Goal: Transaction & Acquisition: Purchase product/service

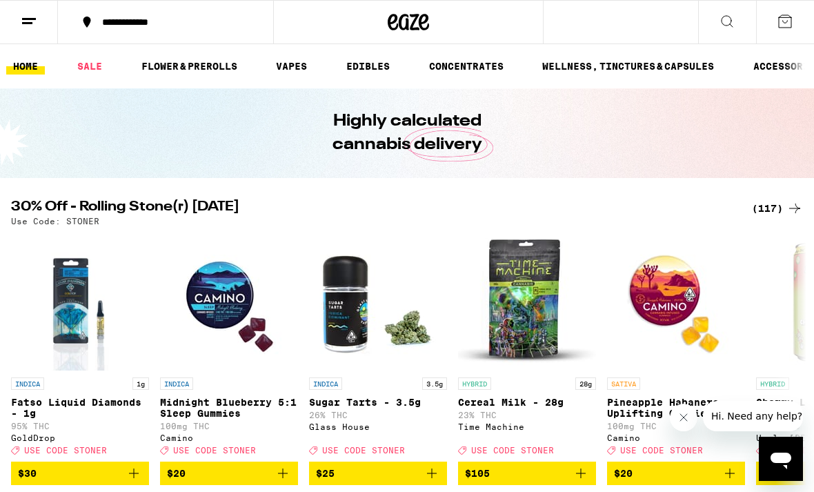
click at [732, 26] on icon at bounding box center [726, 21] width 11 height 11
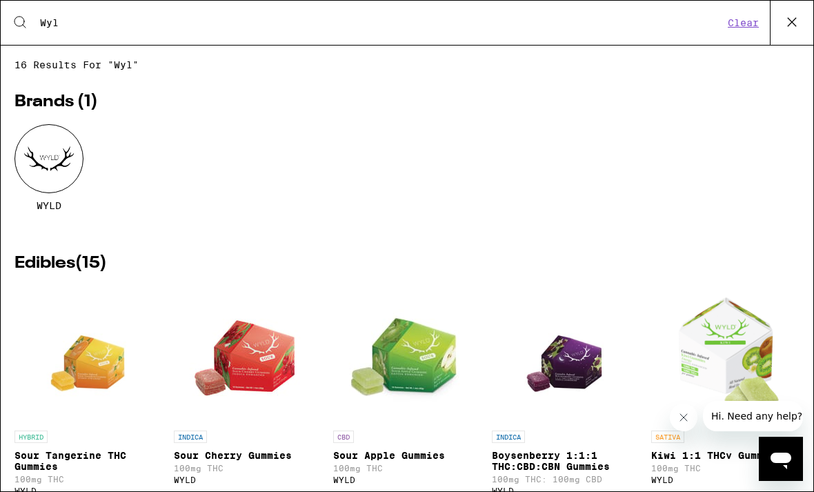
scroll to position [28, 0]
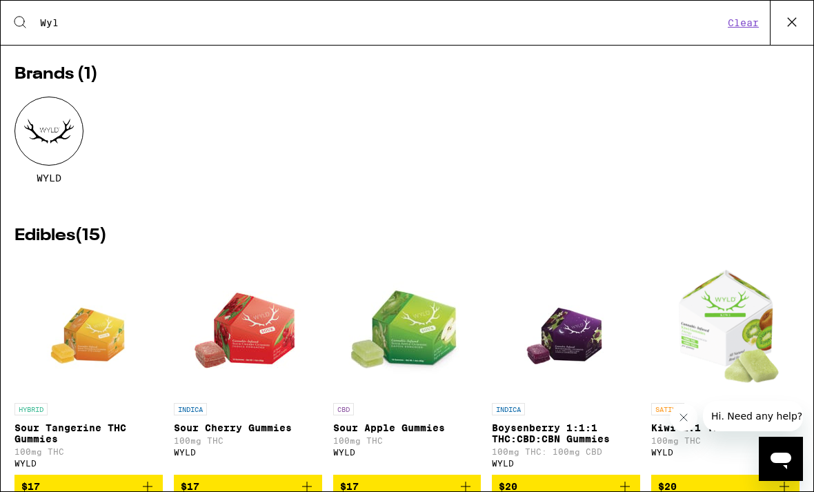
type input "Wyl"
click at [70, 126] on div at bounding box center [48, 131] width 69 height 69
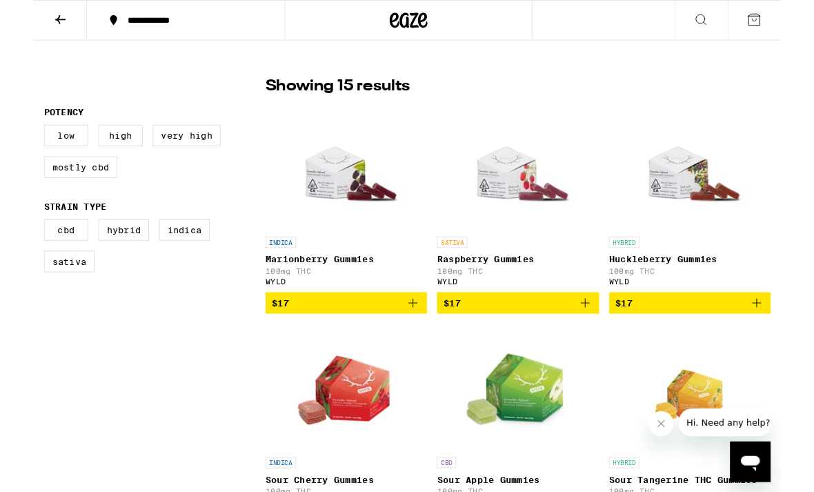
scroll to position [332, 0]
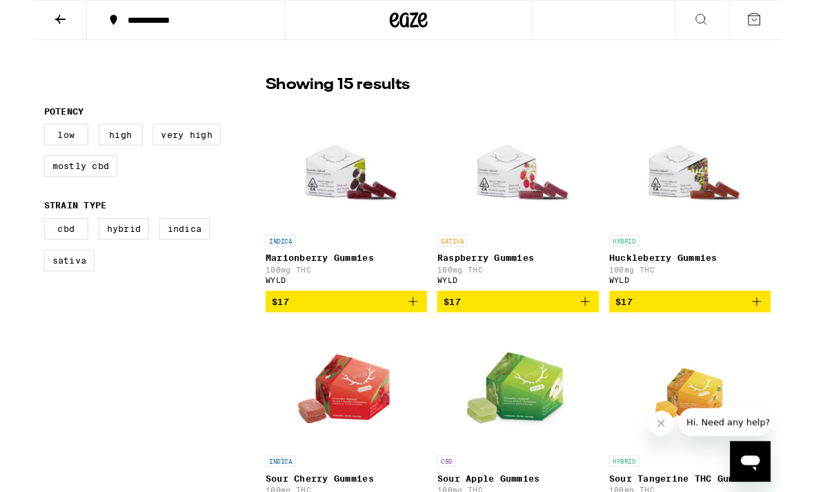
click at [419, 317] on link "INDICA Marionberry Gummies 100mg THC WYLD" at bounding box center [340, 215] width 176 height 206
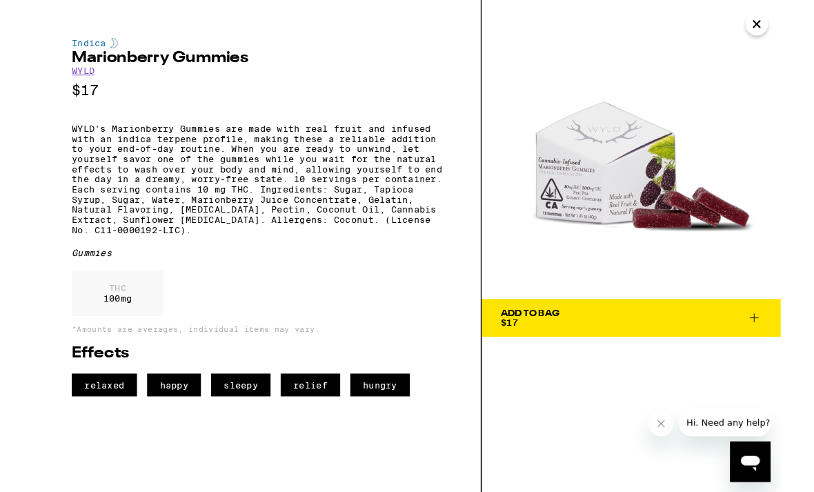
click at [564, 385] on div "Add To Bag $17" at bounding box center [651, 268] width 326 height 536
click at [784, 350] on icon at bounding box center [785, 346] width 17 height 17
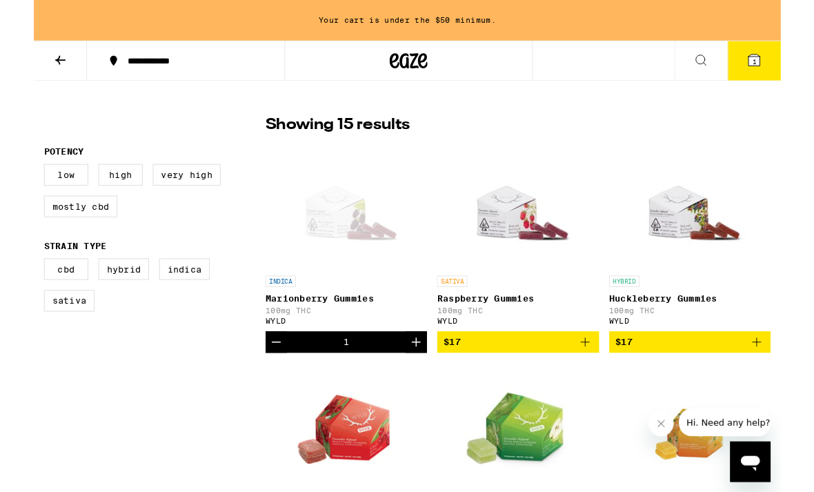
click at [606, 381] on icon "Add to bag" at bounding box center [600, 372] width 17 height 17
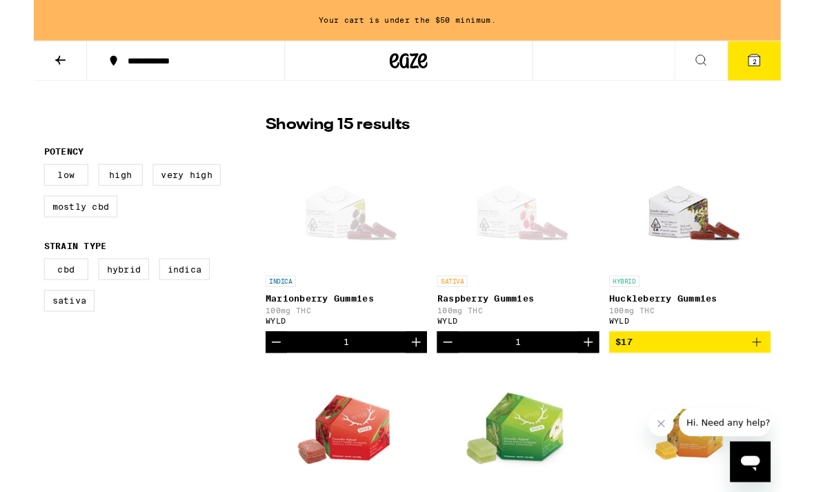
click at [605, 381] on icon "Increment" at bounding box center [604, 372] width 17 height 17
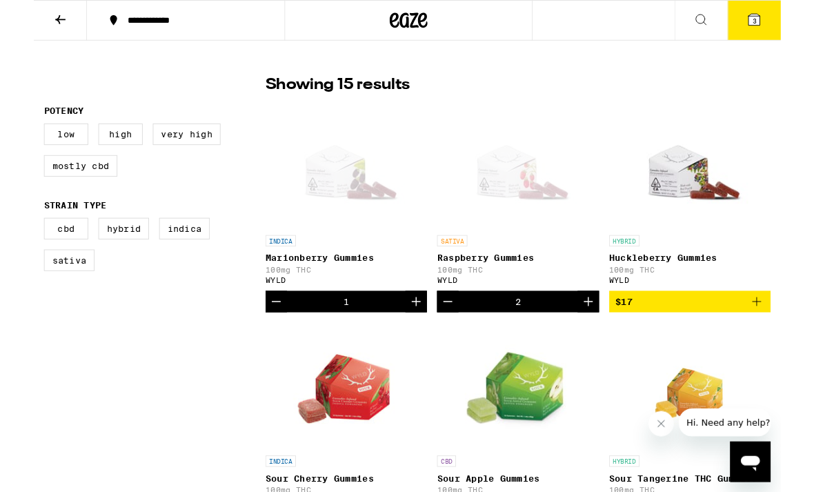
click at [607, 335] on icon "Increment" at bounding box center [604, 328] width 17 height 17
click at [606, 332] on icon "Increment" at bounding box center [604, 328] width 17 height 17
click at [417, 330] on icon "Increment" at bounding box center [416, 328] width 17 height 17
click at [420, 335] on icon "Increment" at bounding box center [416, 328] width 17 height 17
click at [421, 337] on icon "Increment" at bounding box center [416, 328] width 17 height 17
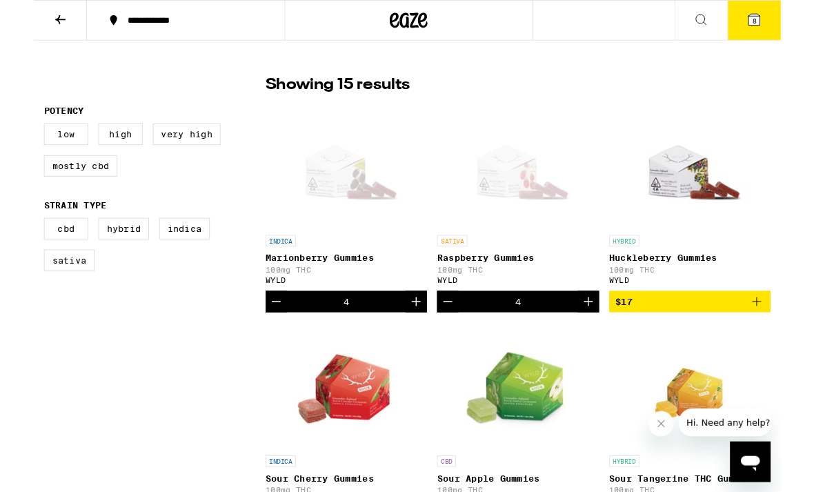
click at [783, 28] on icon at bounding box center [785, 21] width 17 height 17
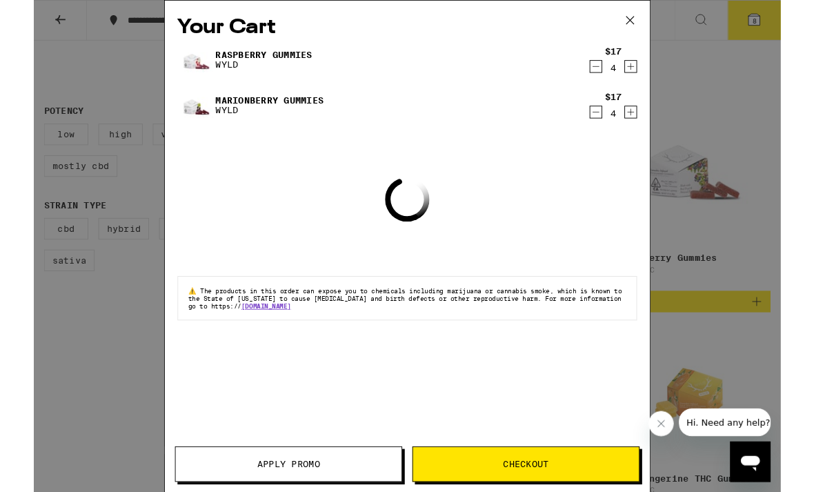
click at [754, 168] on div "Your Cart Raspberry Gummies WYLD $17 4 Marionberry Gummies WYLD $17 4 Loading ⚠…" at bounding box center [407, 268] width 814 height 536
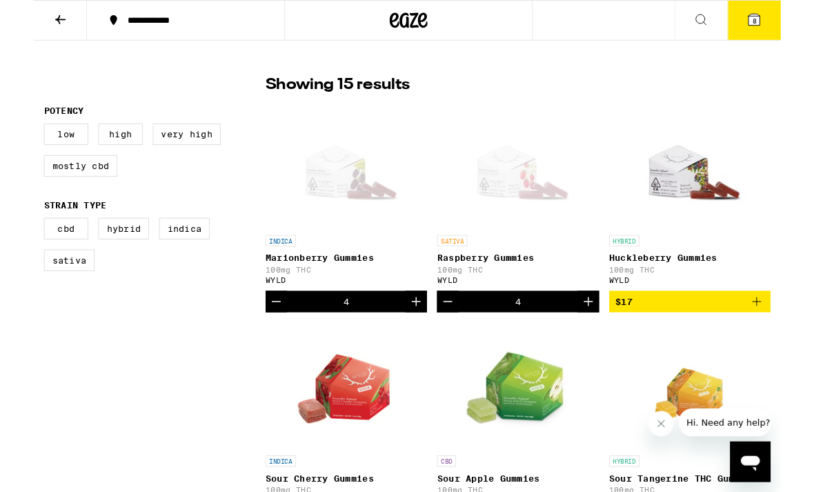
click at [36, 24] on icon at bounding box center [29, 21] width 17 height 17
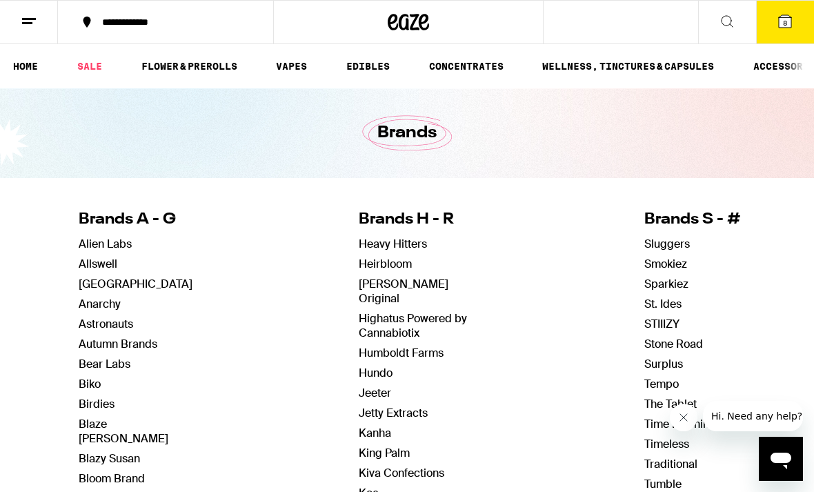
click at [412, 26] on icon at bounding box center [408, 22] width 21 height 17
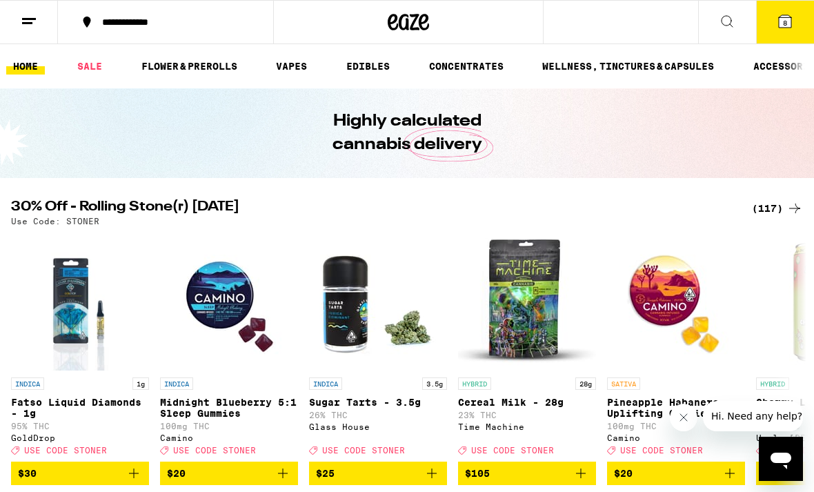
click at [788, 21] on icon at bounding box center [785, 21] width 12 height 12
click at [790, 23] on icon at bounding box center [785, 21] width 12 height 12
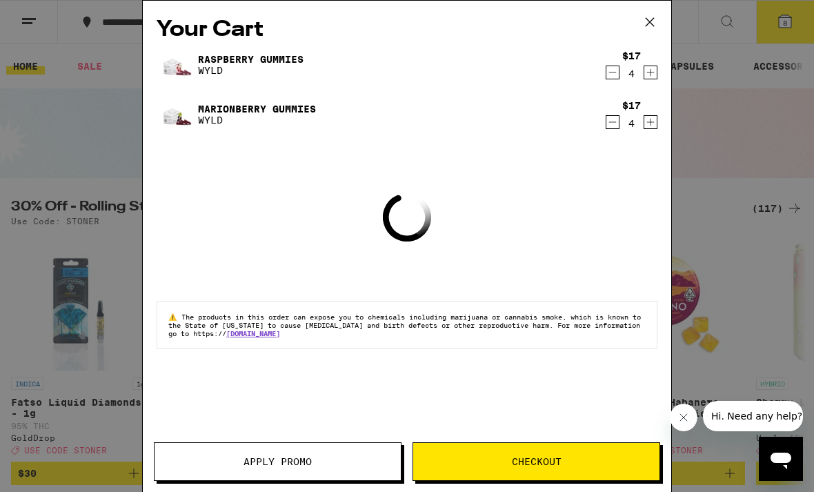
click at [790, 27] on div "Your Cart Raspberry Gummies WYLD $17 4 Marionberry Gummies WYLD $17 4 Loading ⚠…" at bounding box center [407, 246] width 814 height 492
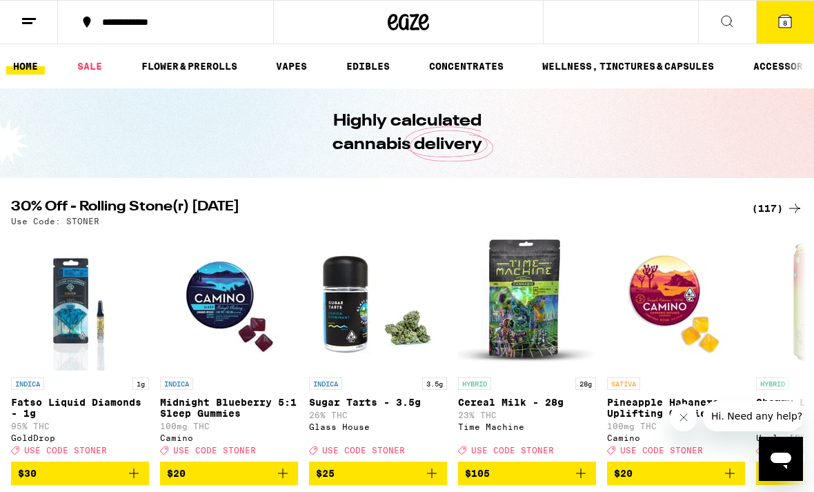
click at [790, 1] on button "8" at bounding box center [785, 22] width 58 height 43
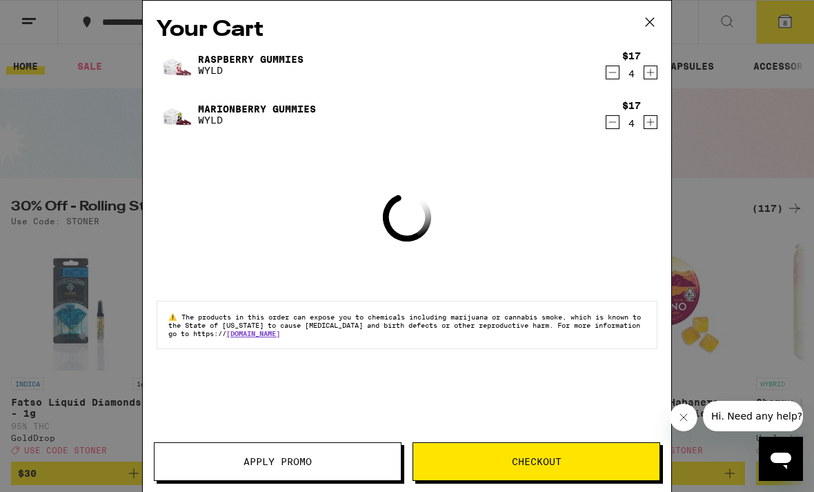
click at [319, 455] on button "Apply Promo" at bounding box center [278, 461] width 248 height 39
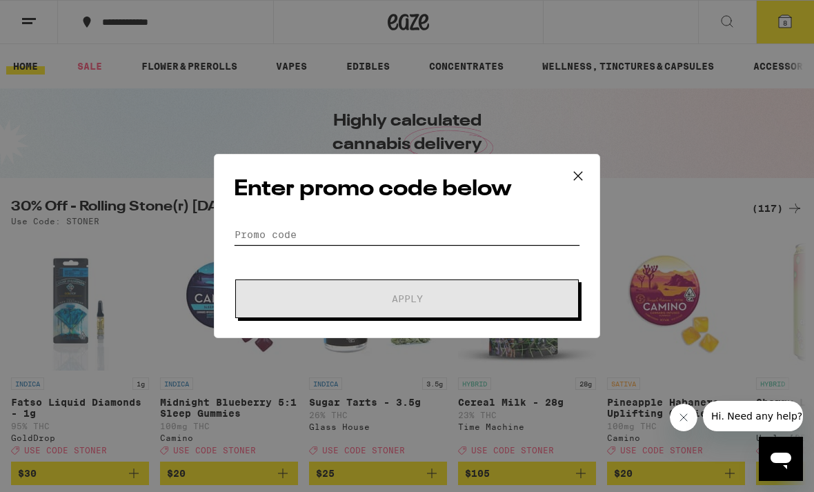
click at [452, 228] on input "Promo Code" at bounding box center [407, 234] width 346 height 21
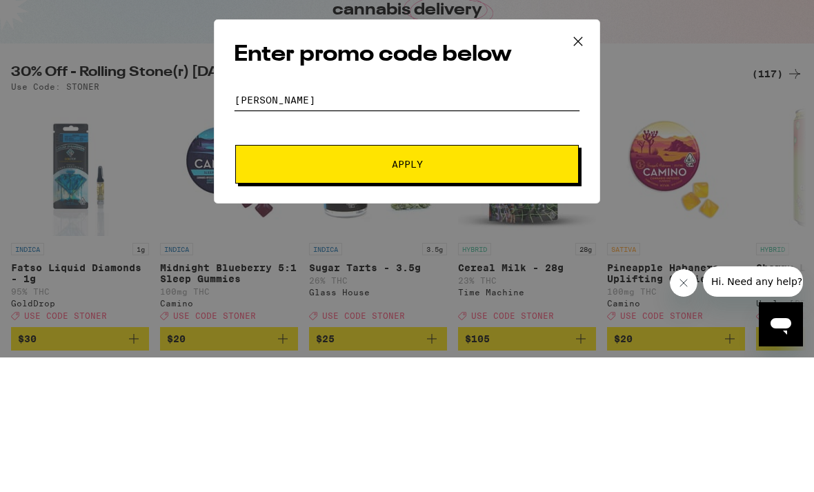
type input "[PERSON_NAME]"
click at [441, 294] on span "Apply" at bounding box center [407, 299] width 248 height 10
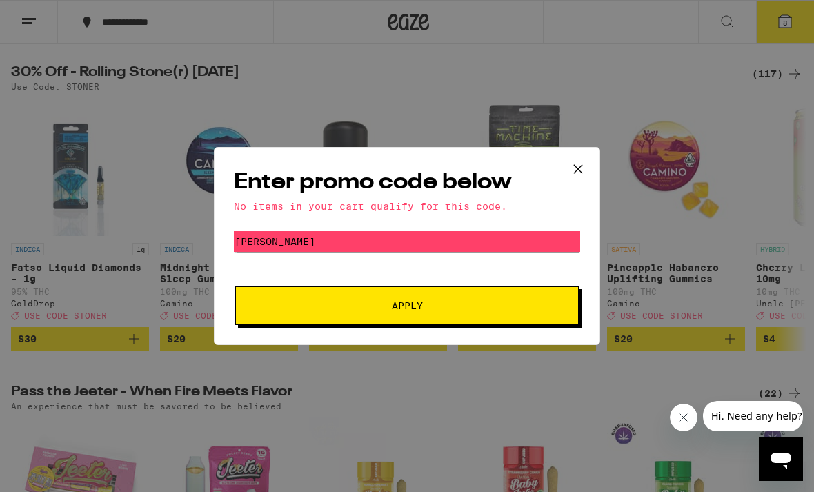
click at [584, 159] on icon at bounding box center [578, 169] width 21 height 21
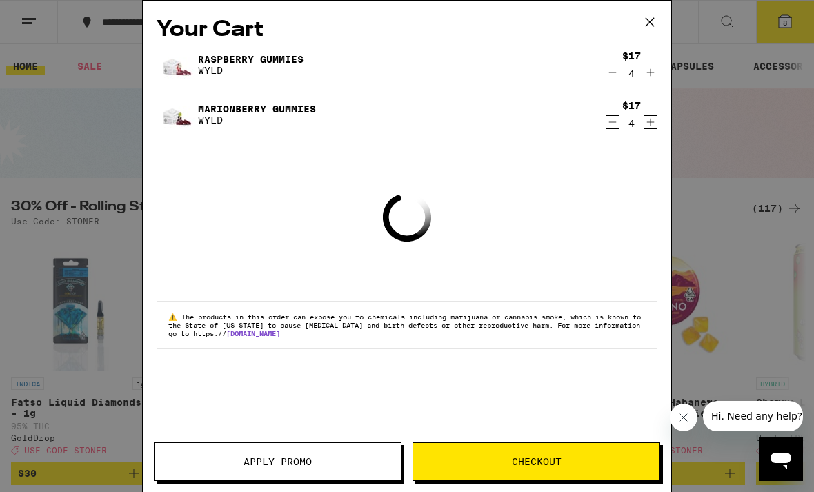
click at [615, 128] on icon "Decrement" at bounding box center [612, 122] width 12 height 17
click at [611, 77] on icon "Decrement" at bounding box center [612, 72] width 12 height 17
click at [551, 457] on span "Checkout" at bounding box center [537, 462] width 50 height 10
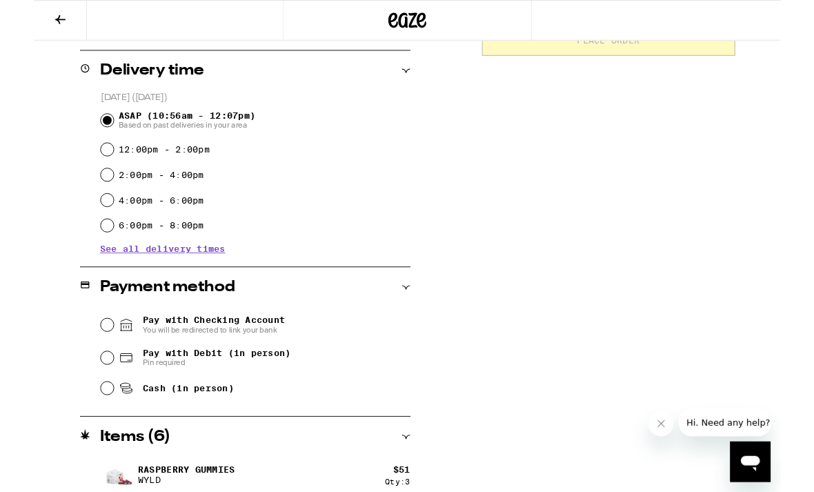
scroll to position [336, 0]
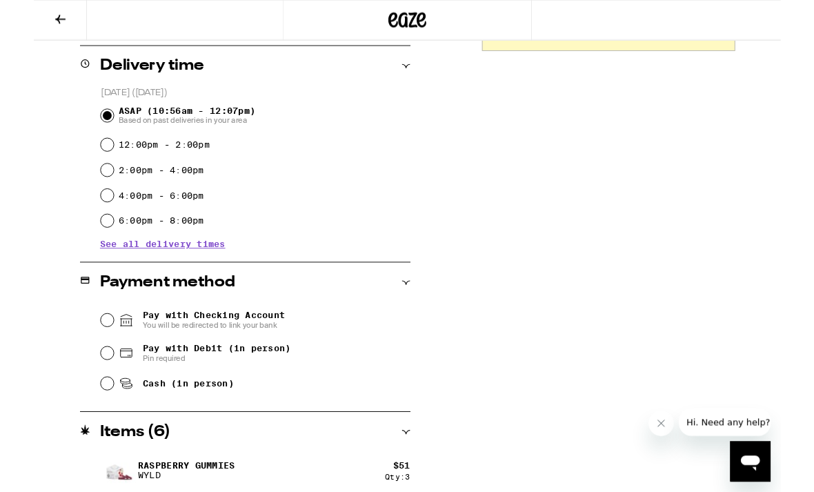
click at [81, 410] on div "Cash (in person)" at bounding box center [241, 418] width 337 height 30
click at [92, 420] on icon at bounding box center [100, 418] width 17 height 17
click at [87, 420] on input "Cash (in person)" at bounding box center [80, 418] width 14 height 14
radio input "true"
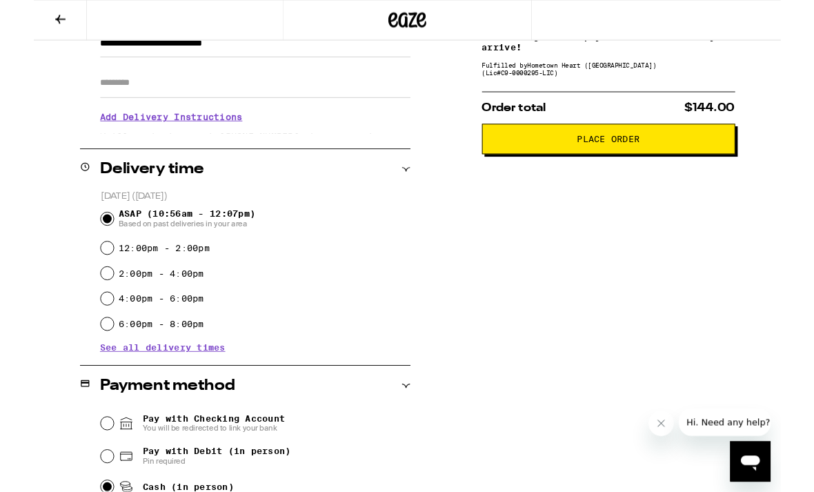
click at [702, 157] on span "Place Order" at bounding box center [626, 152] width 252 height 10
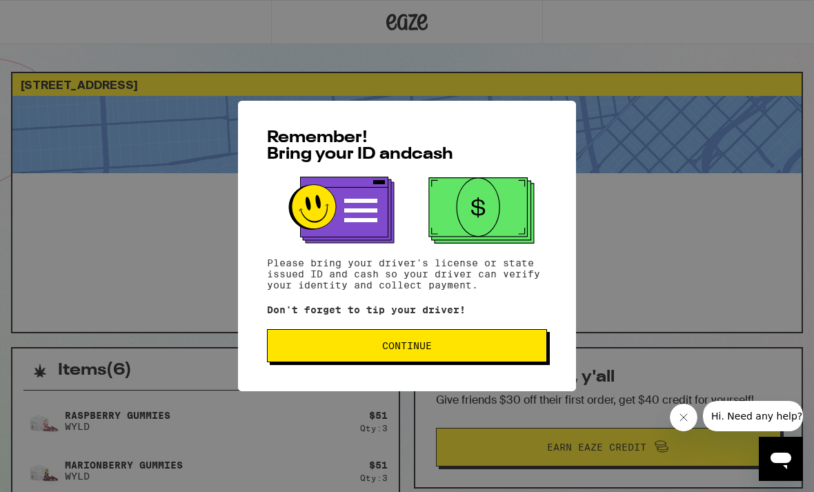
click at [513, 350] on span "Continue" at bounding box center [407, 346] width 257 height 10
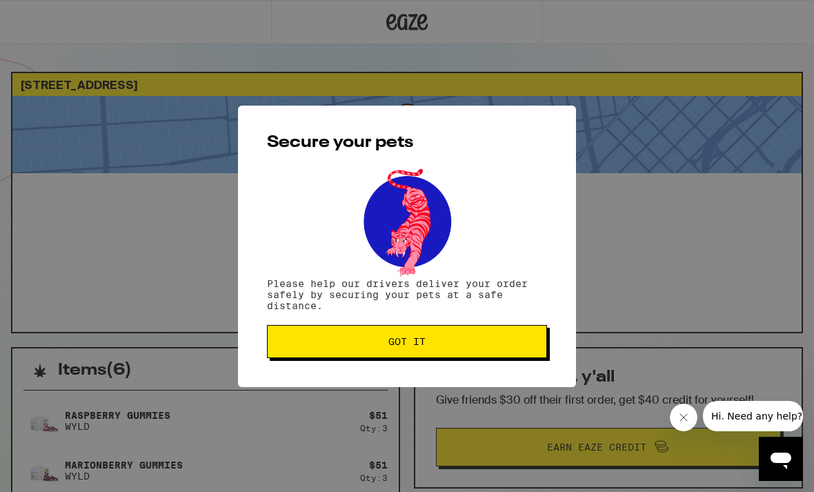
click at [510, 334] on button "Got it" at bounding box center [407, 341] width 280 height 33
